Goal: Information Seeking & Learning: Learn about a topic

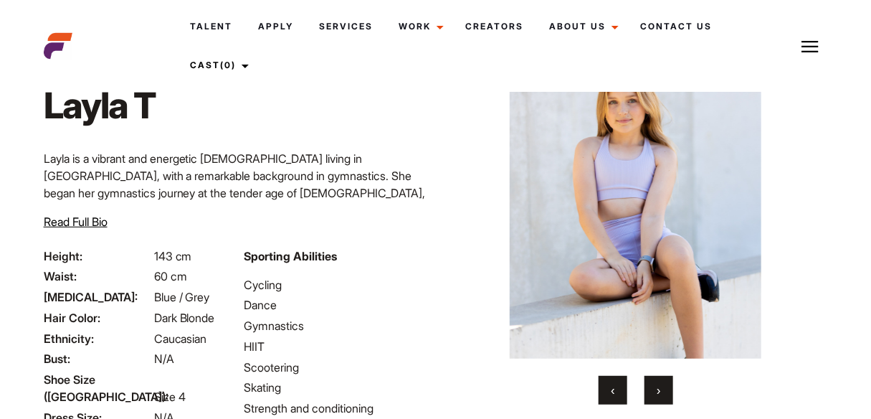
scroll to position [39, 0]
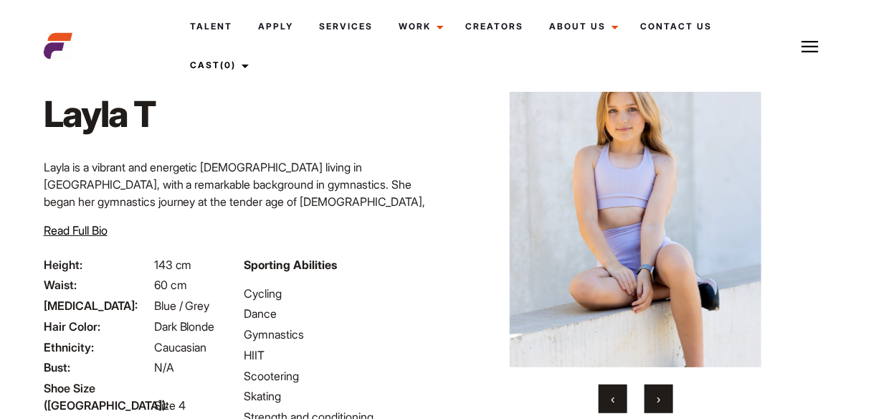
click at [661, 399] on button "›" at bounding box center [659, 398] width 29 height 29
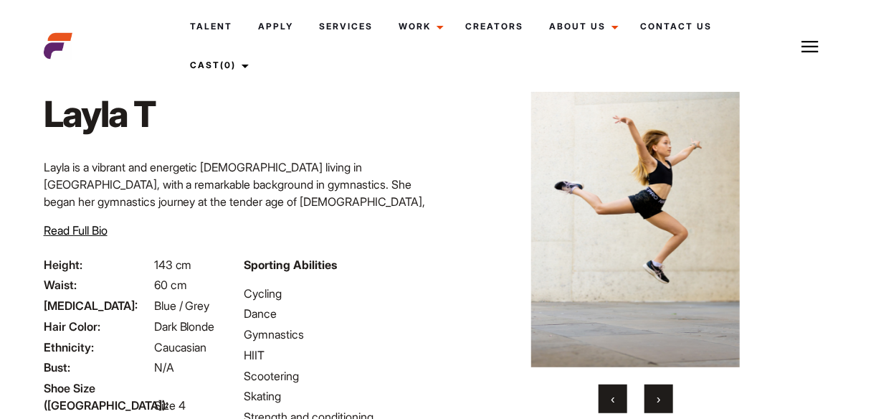
click at [661, 399] on button "›" at bounding box center [659, 398] width 29 height 29
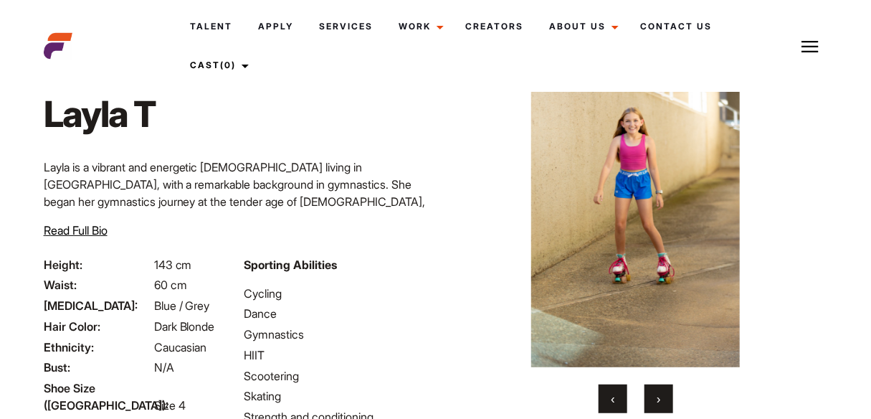
click at [661, 399] on button "›" at bounding box center [659, 398] width 29 height 29
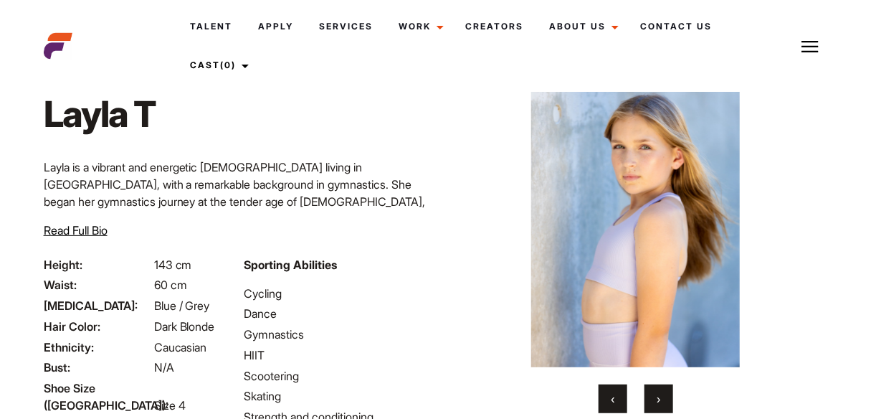
click at [661, 399] on button "›" at bounding box center [659, 398] width 29 height 29
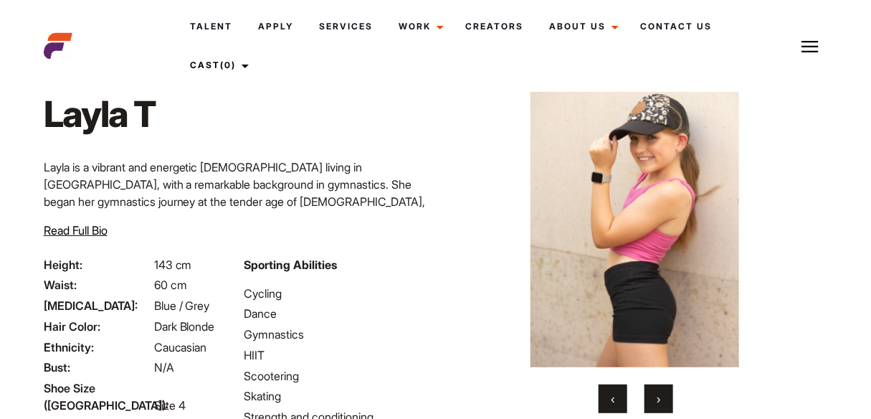
click at [652, 398] on button "›" at bounding box center [659, 398] width 29 height 29
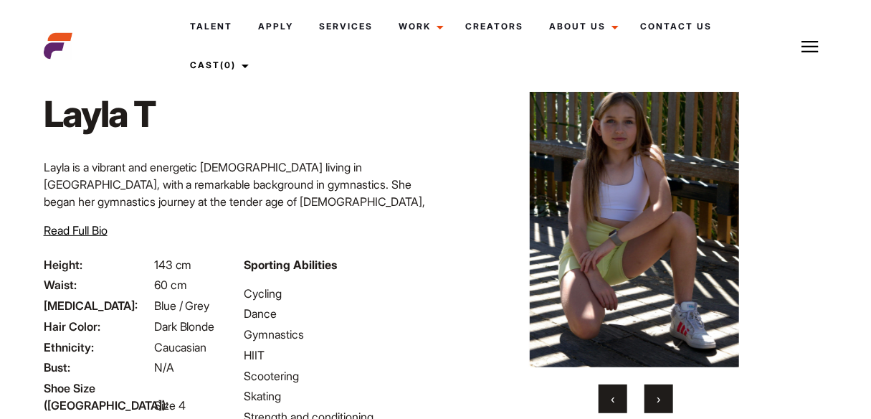
click at [663, 396] on button "›" at bounding box center [659, 398] width 29 height 29
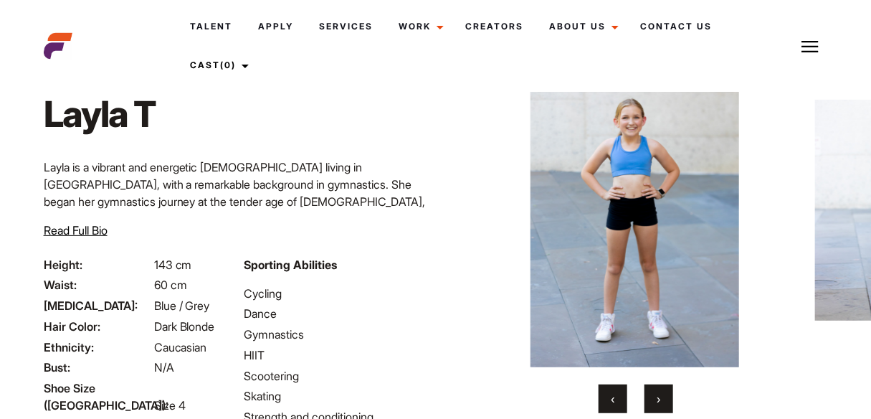
click at [663, 396] on button "›" at bounding box center [659, 398] width 29 height 29
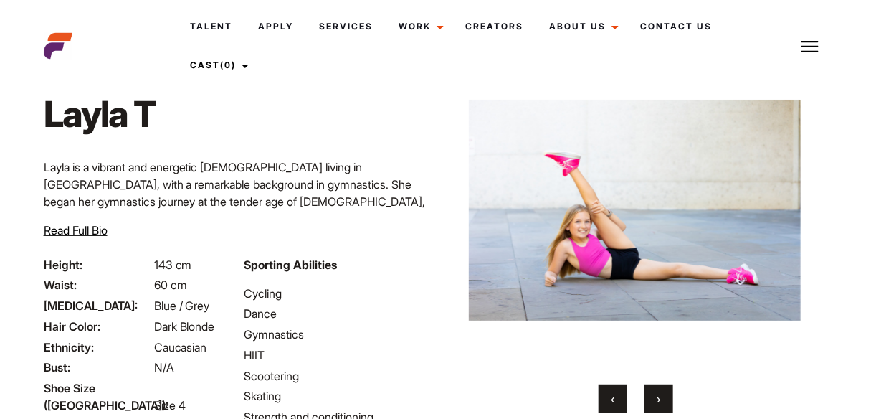
click at [663, 396] on button "›" at bounding box center [659, 398] width 29 height 29
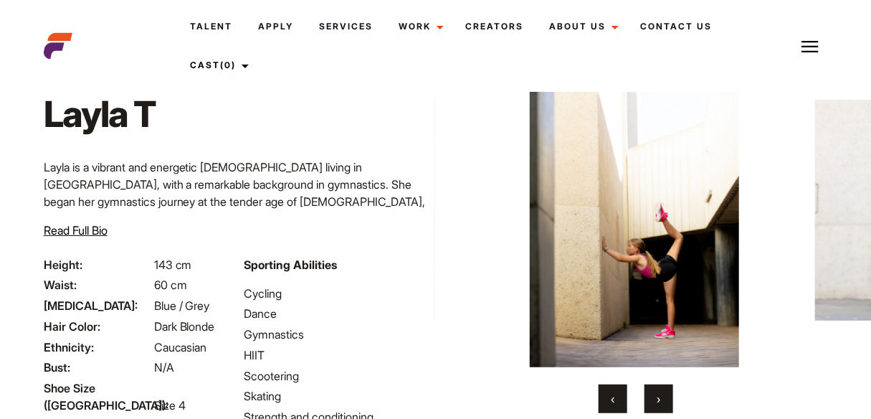
click at [663, 396] on button "›" at bounding box center [659, 398] width 29 height 29
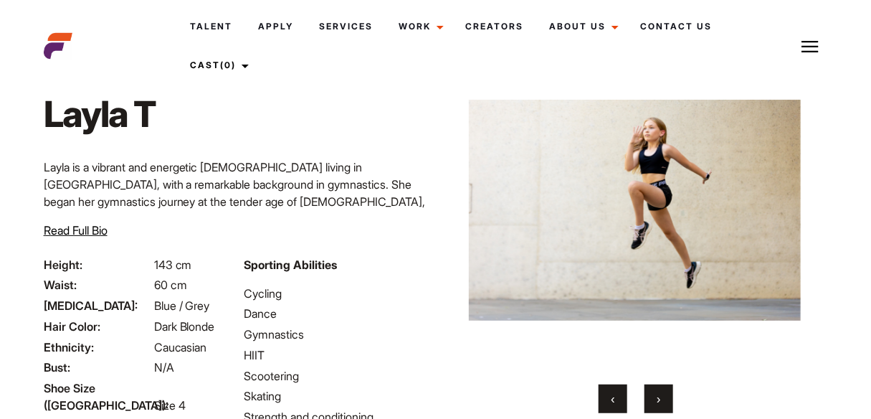
click at [663, 396] on button "›" at bounding box center [659, 398] width 29 height 29
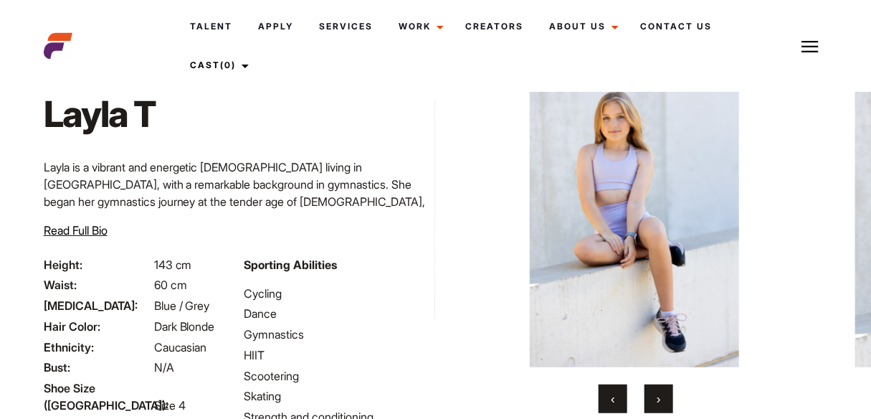
click at [663, 396] on button "›" at bounding box center [659, 398] width 29 height 29
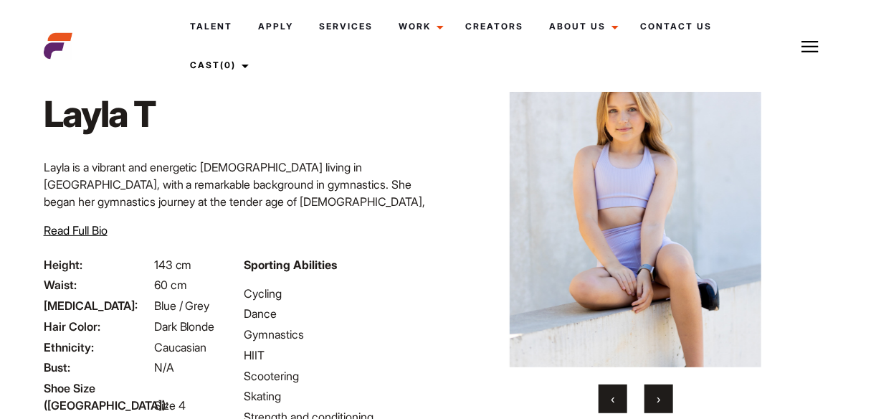
click at [663, 396] on button "›" at bounding box center [659, 398] width 29 height 29
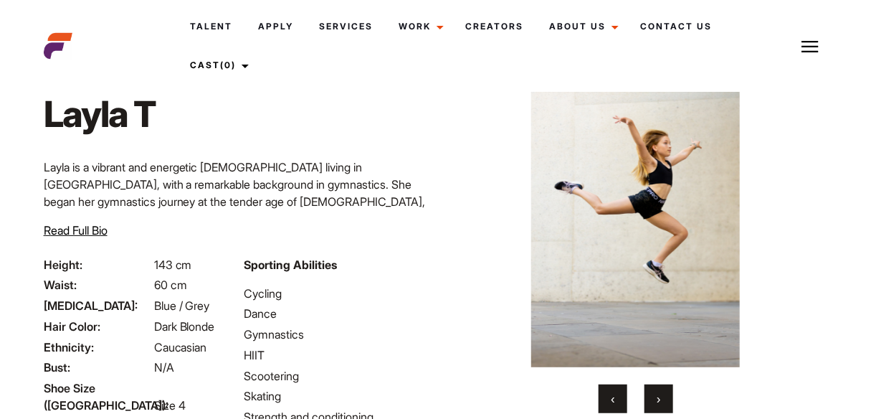
click at [663, 396] on button "›" at bounding box center [659, 398] width 29 height 29
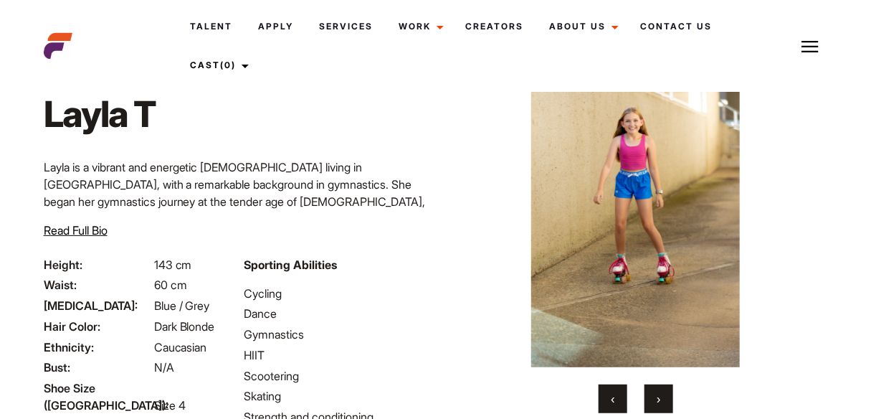
click at [663, 396] on button "›" at bounding box center [659, 398] width 29 height 29
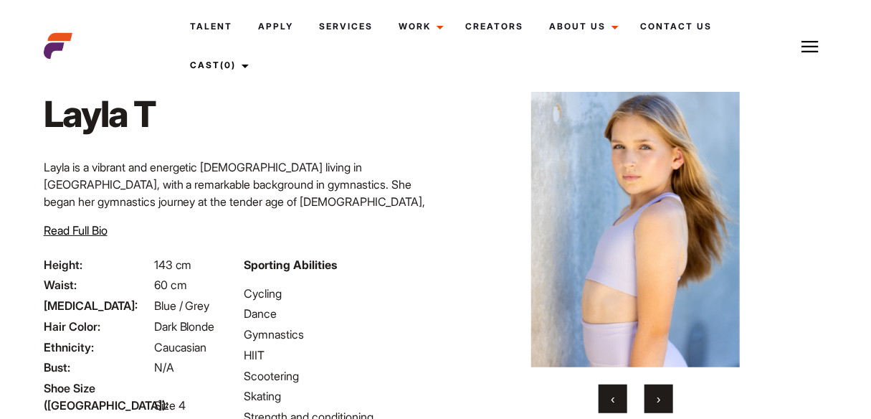
click at [663, 396] on button "›" at bounding box center [659, 398] width 29 height 29
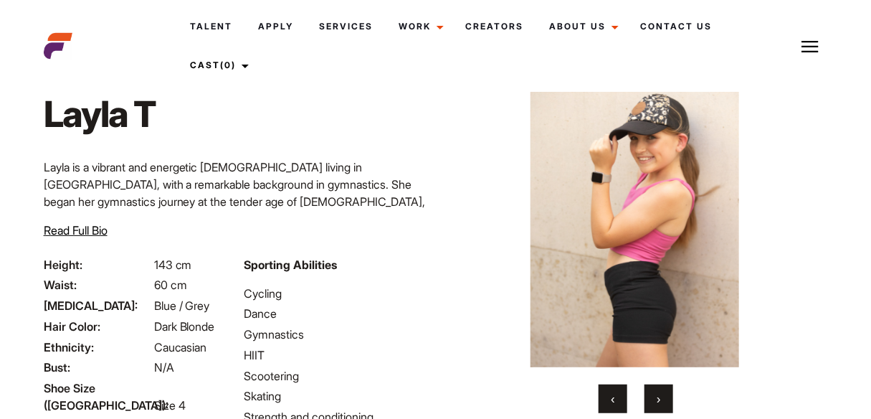
click at [656, 399] on button "›" at bounding box center [659, 398] width 29 height 29
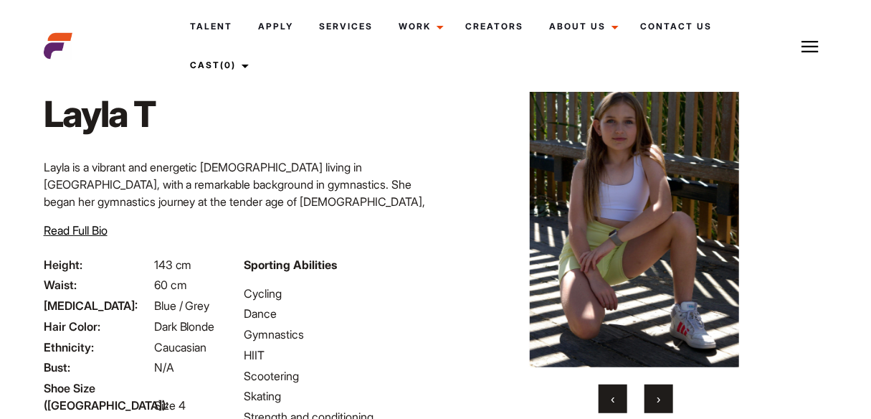
click at [656, 399] on button "›" at bounding box center [659, 398] width 29 height 29
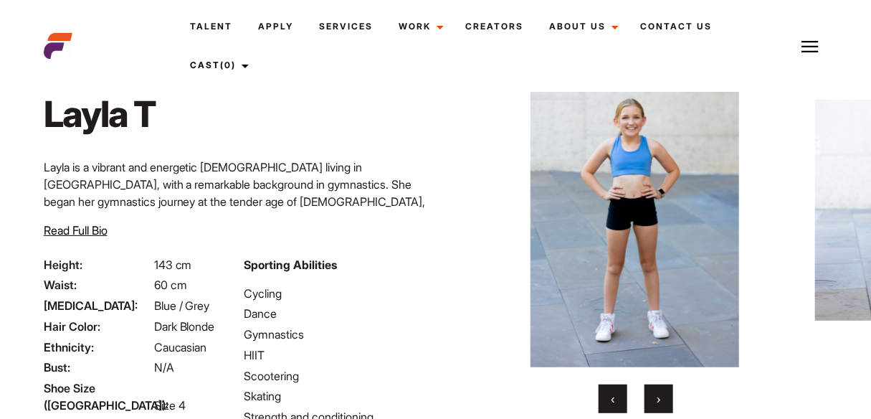
click at [661, 394] on span "›" at bounding box center [659, 399] width 4 height 14
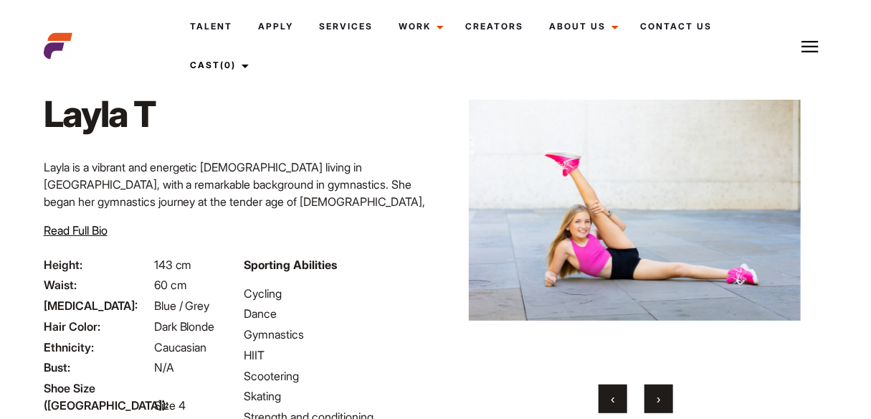
click at [645, 244] on img at bounding box center [635, 210] width 332 height 314
click at [658, 211] on img at bounding box center [635, 210] width 332 height 314
click at [658, 399] on span "›" at bounding box center [659, 399] width 4 height 14
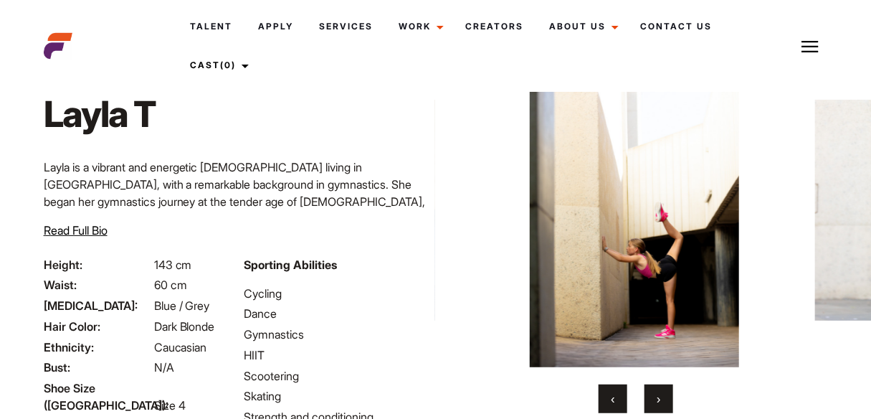
click at [658, 399] on span "›" at bounding box center [659, 399] width 4 height 14
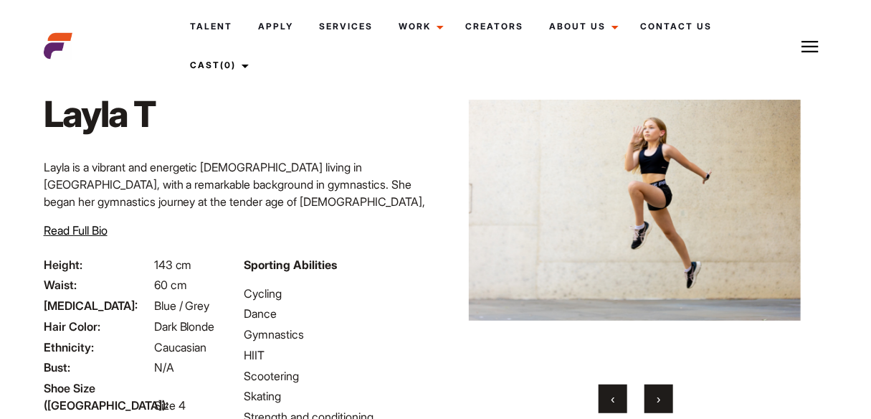
click at [658, 399] on span "›" at bounding box center [659, 399] width 4 height 14
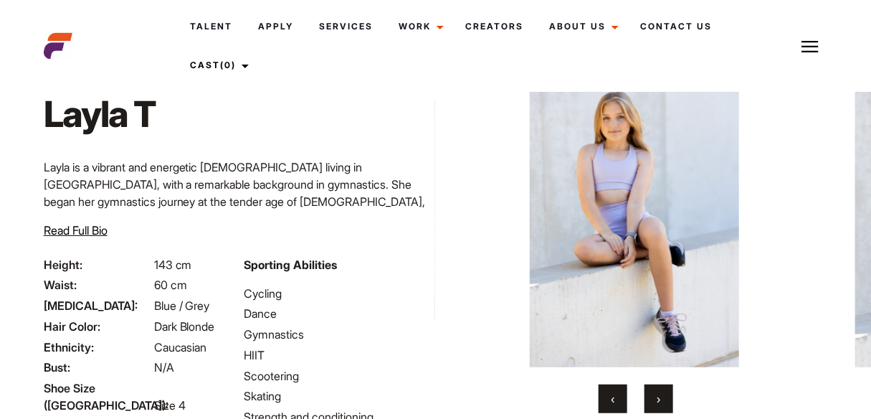
scroll to position [251, 0]
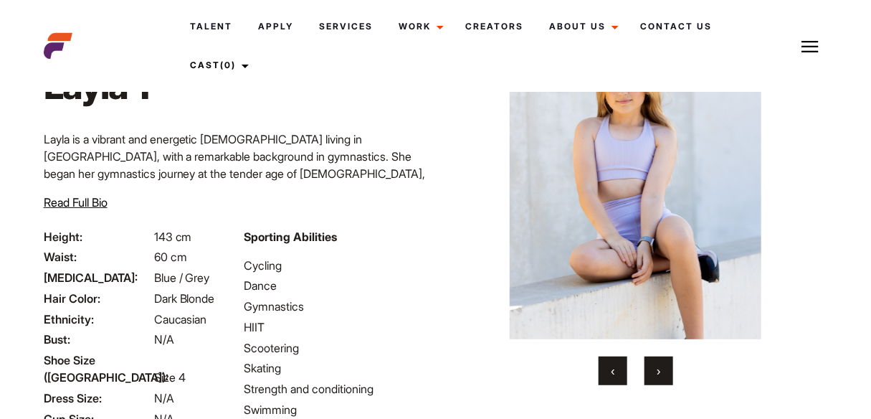
scroll to position [68, 0]
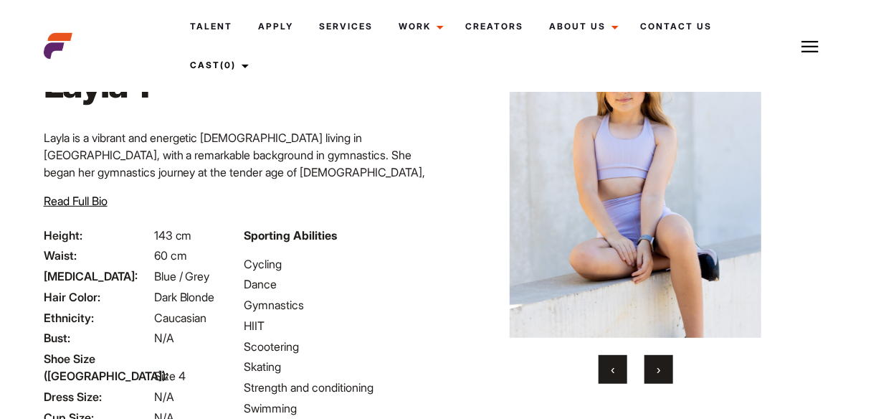
click at [87, 202] on span "Read Full Bio" at bounding box center [76, 201] width 64 height 14
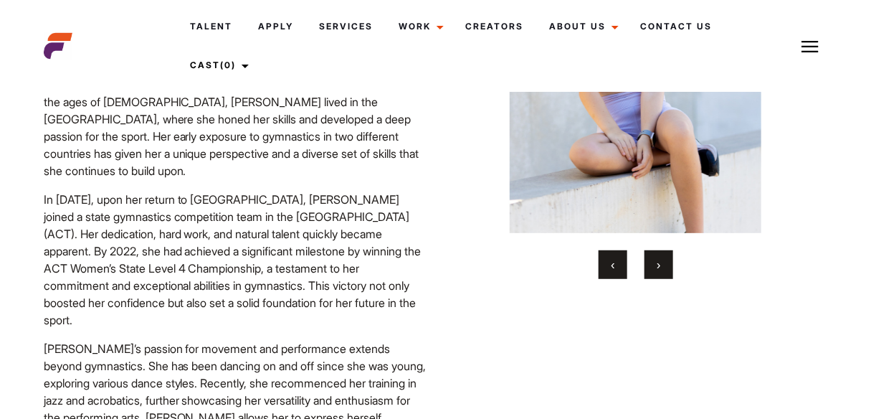
scroll to position [148, 0]
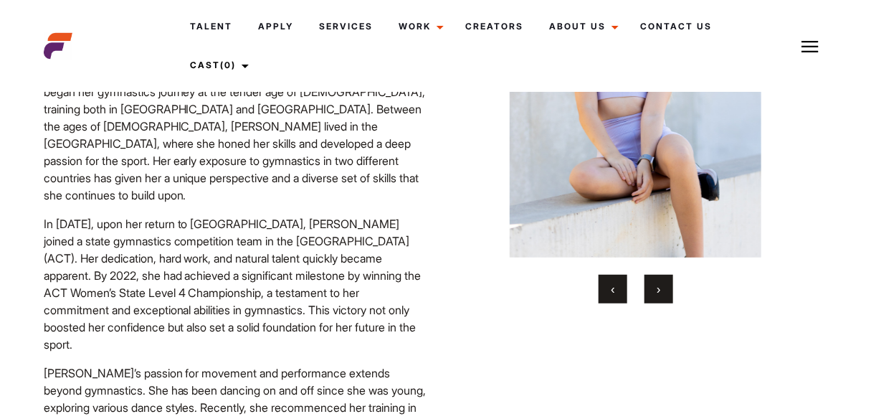
click at [659, 294] on span "›" at bounding box center [659, 289] width 4 height 14
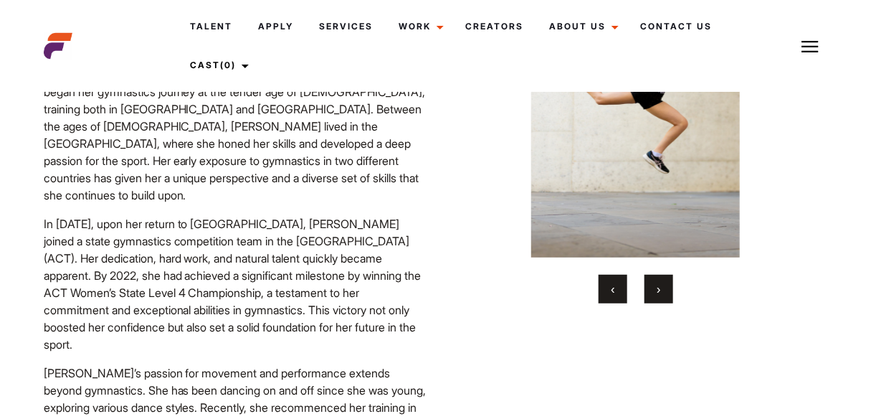
click at [659, 294] on span "›" at bounding box center [659, 289] width 4 height 14
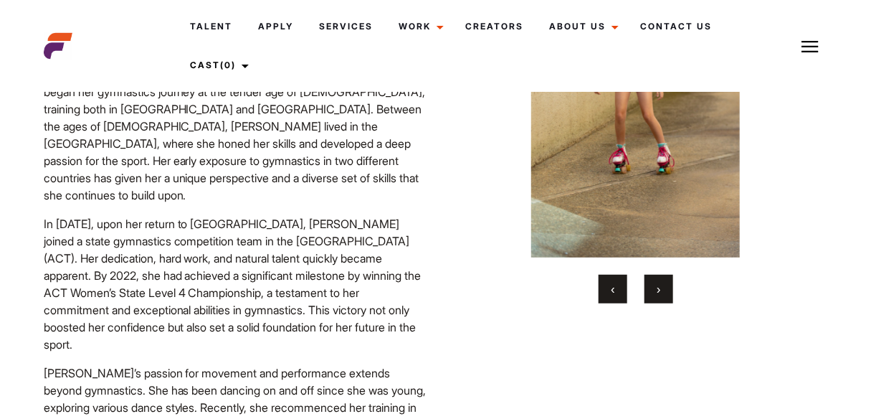
click at [659, 294] on span "›" at bounding box center [659, 289] width 4 height 14
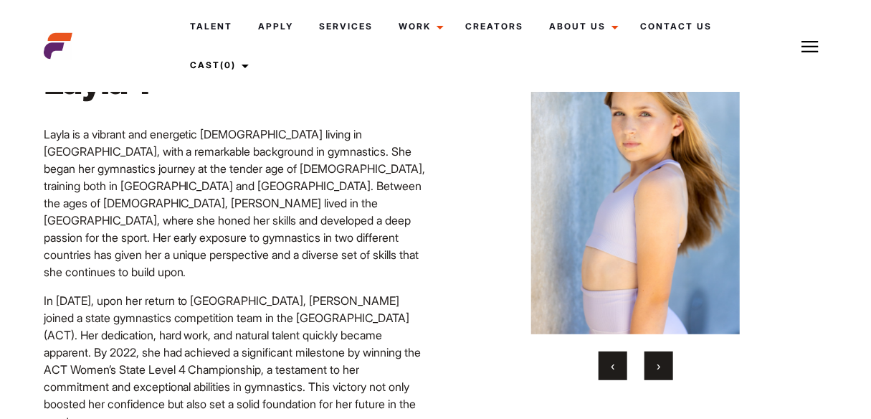
scroll to position [70, 0]
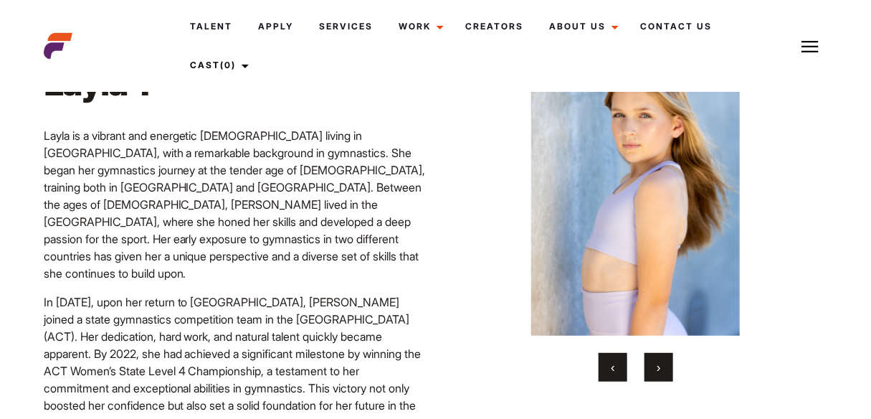
click at [604, 373] on button "‹" at bounding box center [613, 367] width 29 height 29
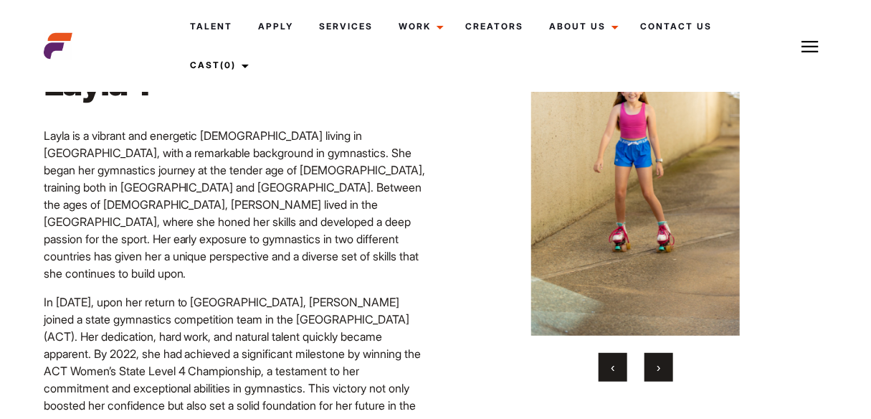
click at [659, 370] on span "›" at bounding box center [659, 367] width 4 height 14
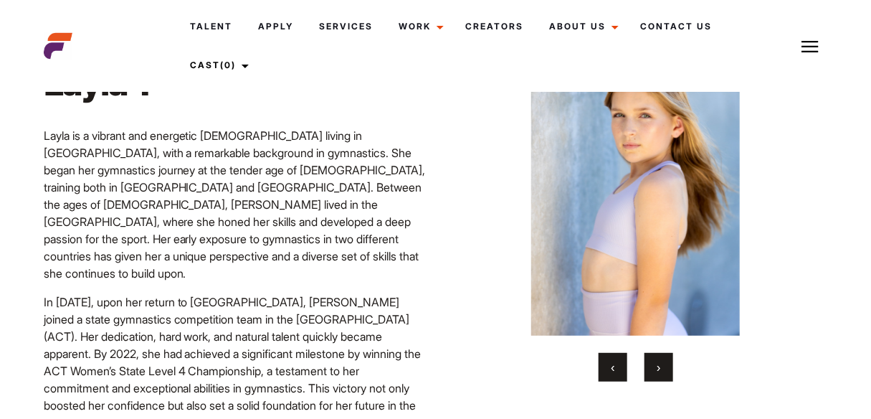
click at [659, 370] on span "›" at bounding box center [659, 367] width 4 height 14
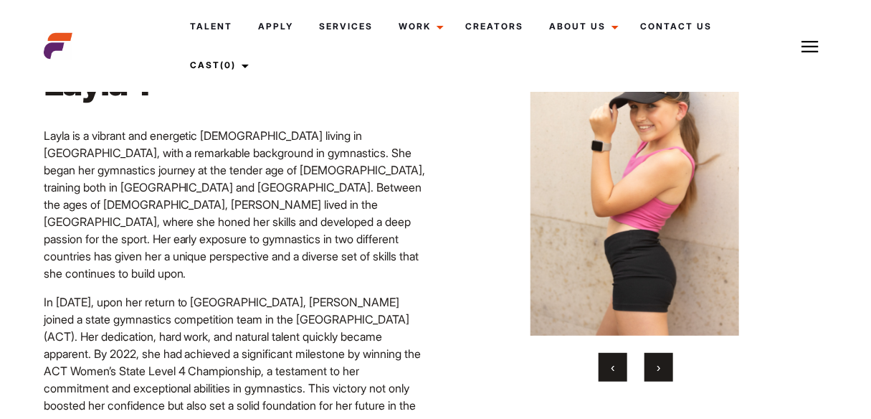
click at [659, 370] on span "›" at bounding box center [659, 367] width 4 height 14
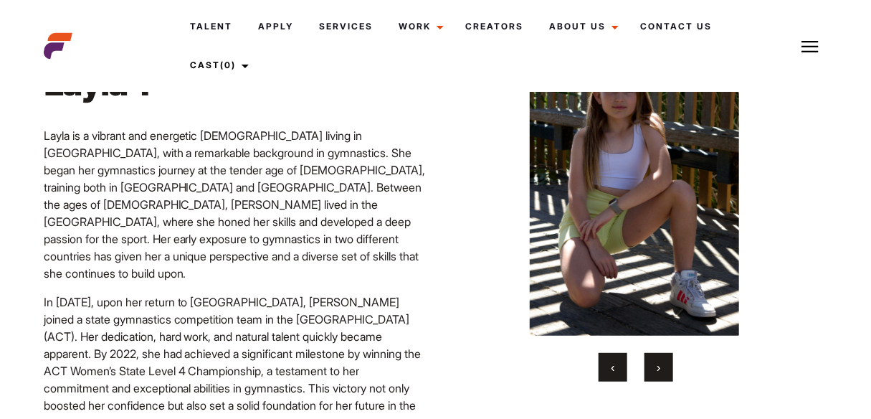
click at [659, 370] on span "›" at bounding box center [659, 367] width 4 height 14
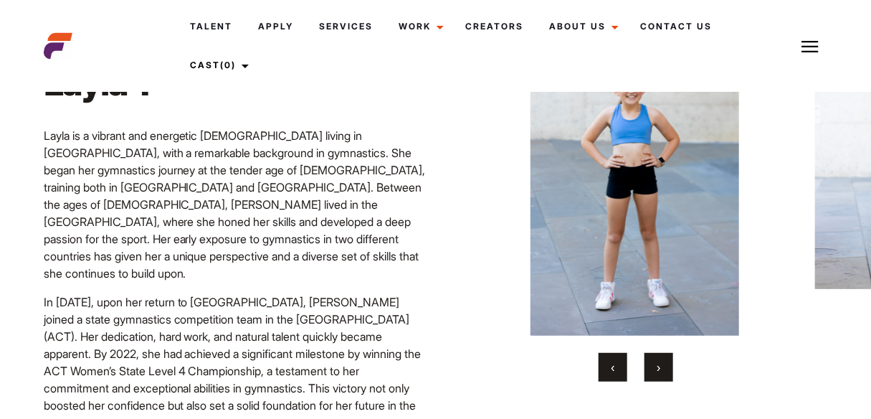
click at [659, 370] on span "›" at bounding box center [659, 367] width 4 height 14
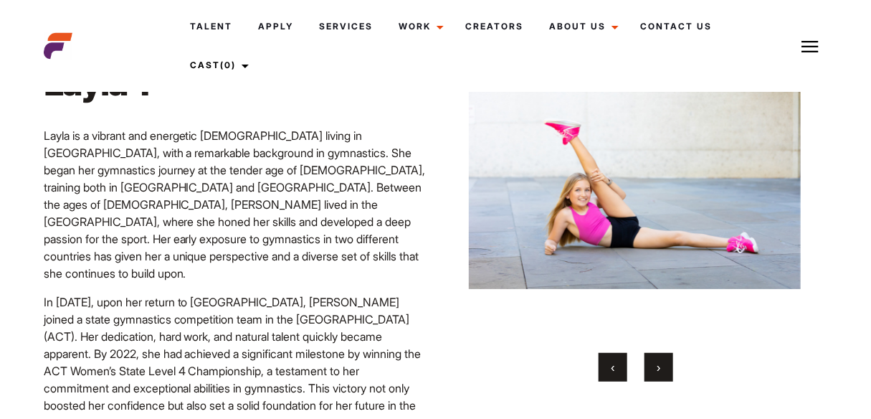
click at [659, 370] on span "›" at bounding box center [659, 367] width 4 height 14
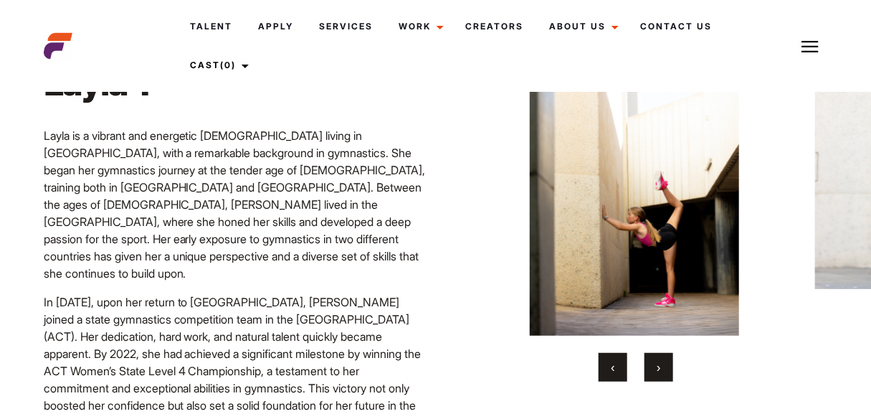
click at [659, 370] on span "›" at bounding box center [659, 367] width 4 height 14
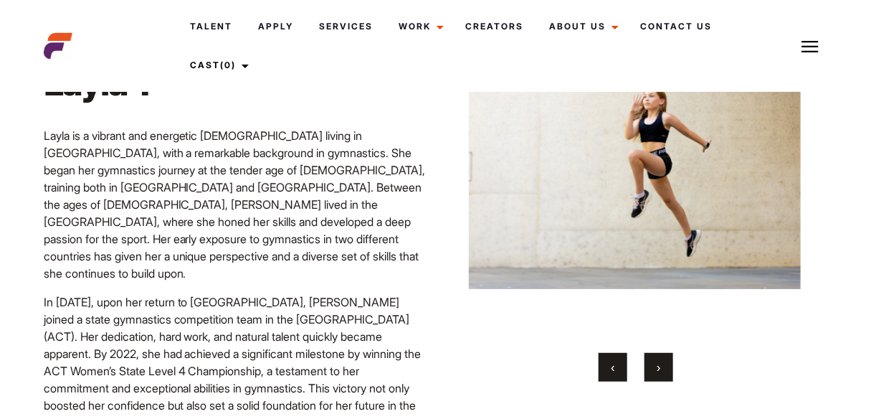
click at [659, 370] on span "›" at bounding box center [659, 367] width 4 height 14
